Goal: Use online tool/utility: Utilize a website feature to perform a specific function

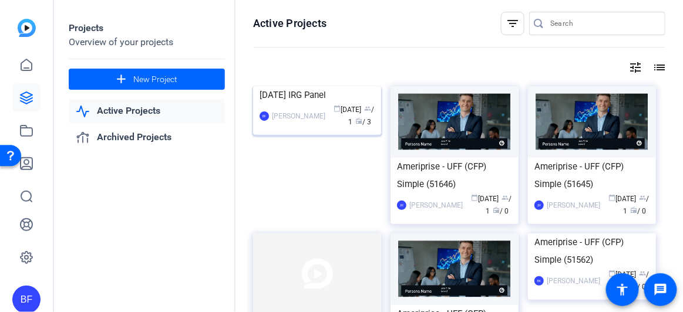
click at [285, 86] on img at bounding box center [317, 86] width 128 height 0
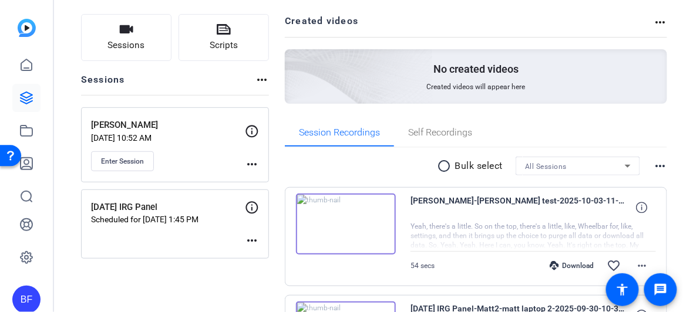
scroll to position [72, 0]
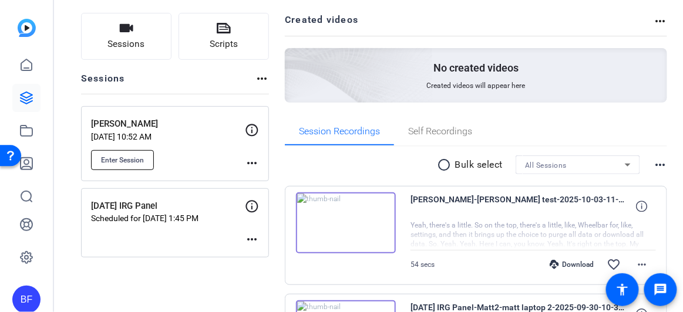
click at [146, 161] on button "Enter Session" at bounding box center [122, 160] width 63 height 20
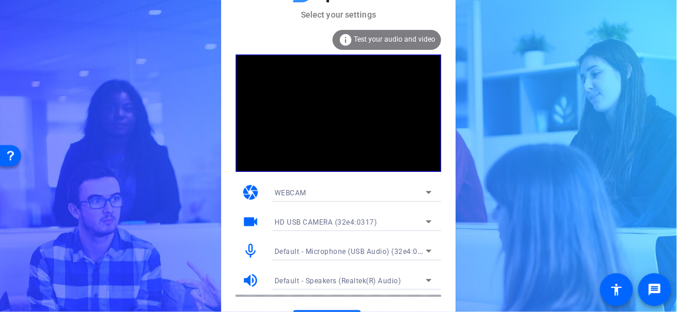
scroll to position [24, 0]
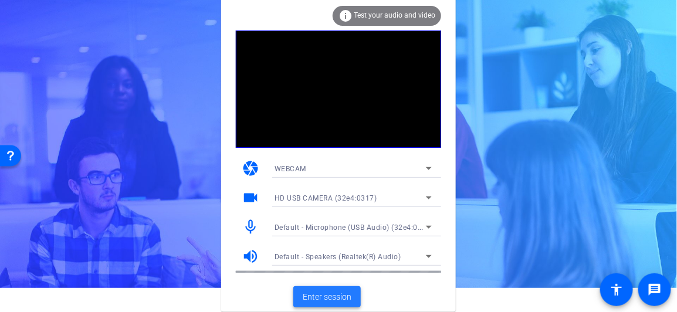
click at [311, 291] on span "Enter session" at bounding box center [327, 297] width 49 height 12
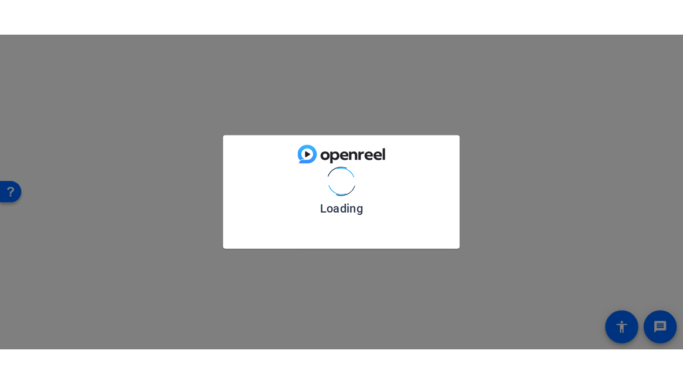
scroll to position [0, 0]
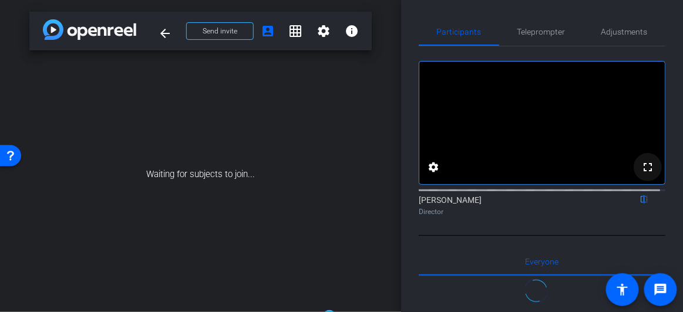
click at [635, 176] on span at bounding box center [647, 167] width 28 height 28
